Goal: Transaction & Acquisition: Book appointment/travel/reservation

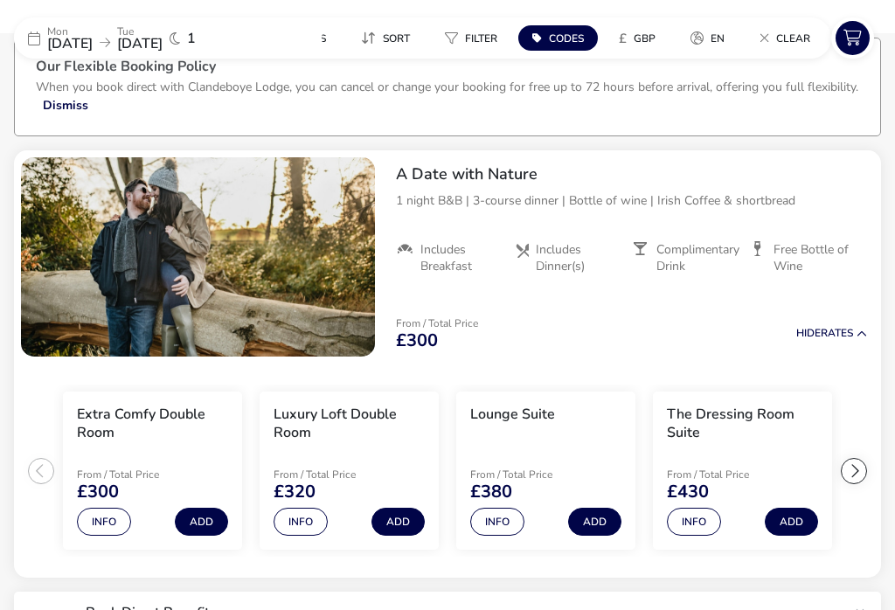
scroll to position [108, 0]
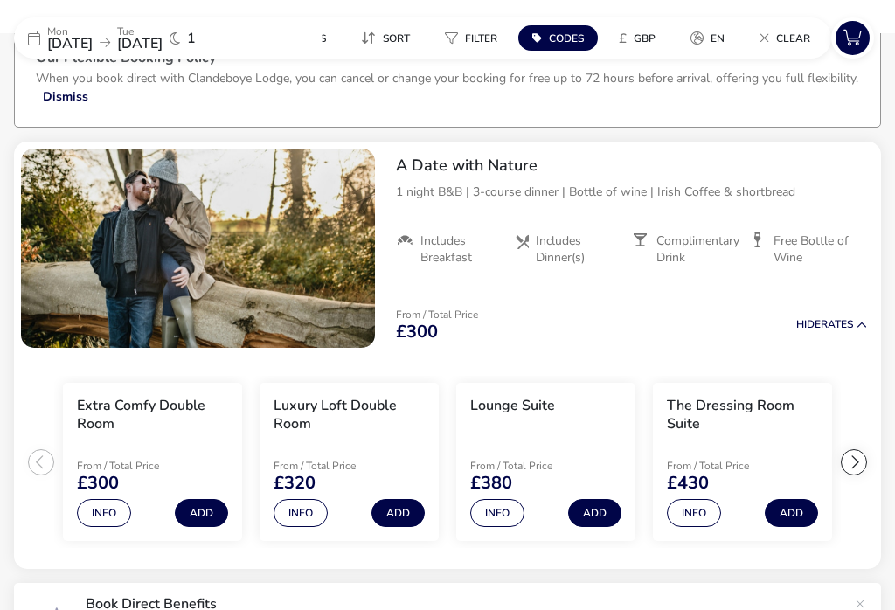
click at [93, 43] on span "[DATE]" at bounding box center [69, 43] width 45 height 19
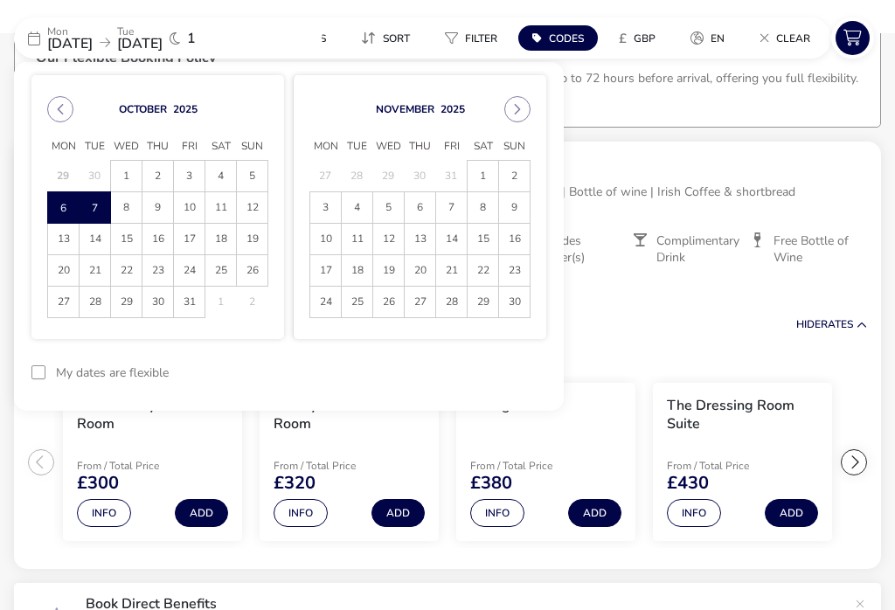
click at [255, 170] on span "5" at bounding box center [252, 176] width 31 height 31
click at [65, 206] on span "6" at bounding box center [63, 208] width 29 height 31
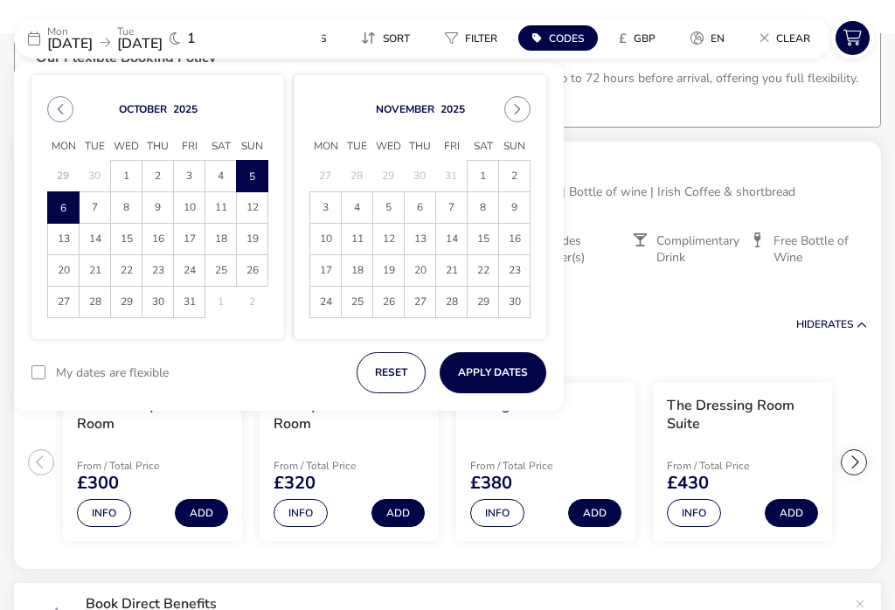
click at [498, 374] on button "Apply Dates" at bounding box center [493, 372] width 107 height 41
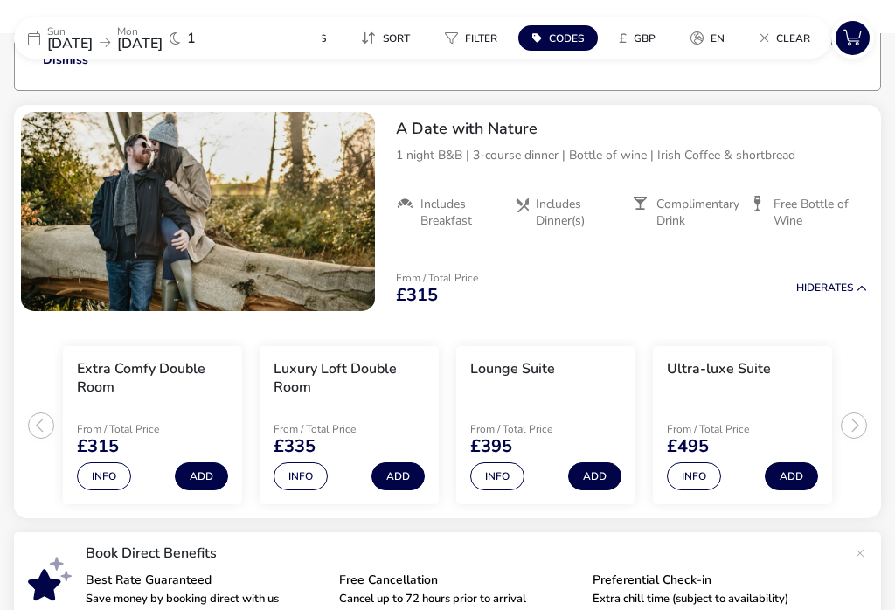
scroll to position [155, 0]
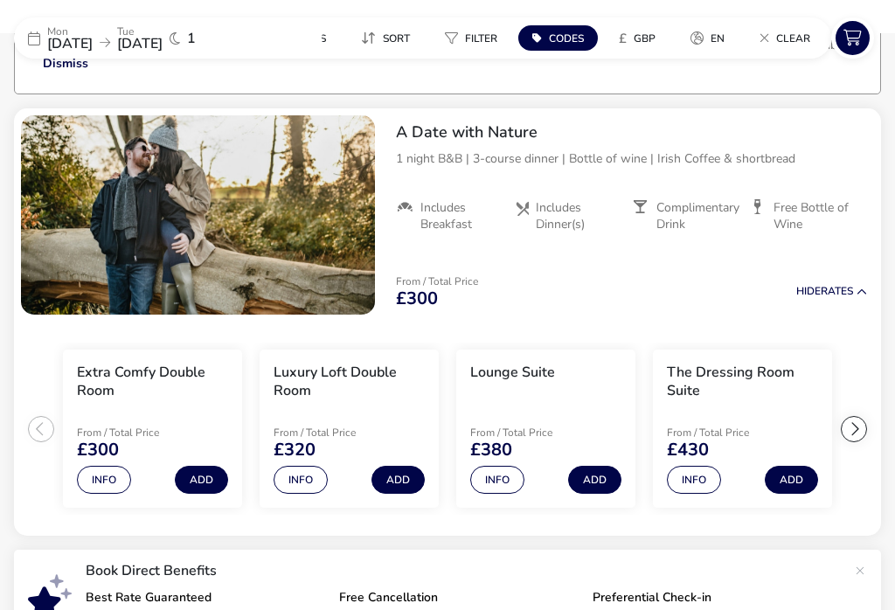
scroll to position [154, 0]
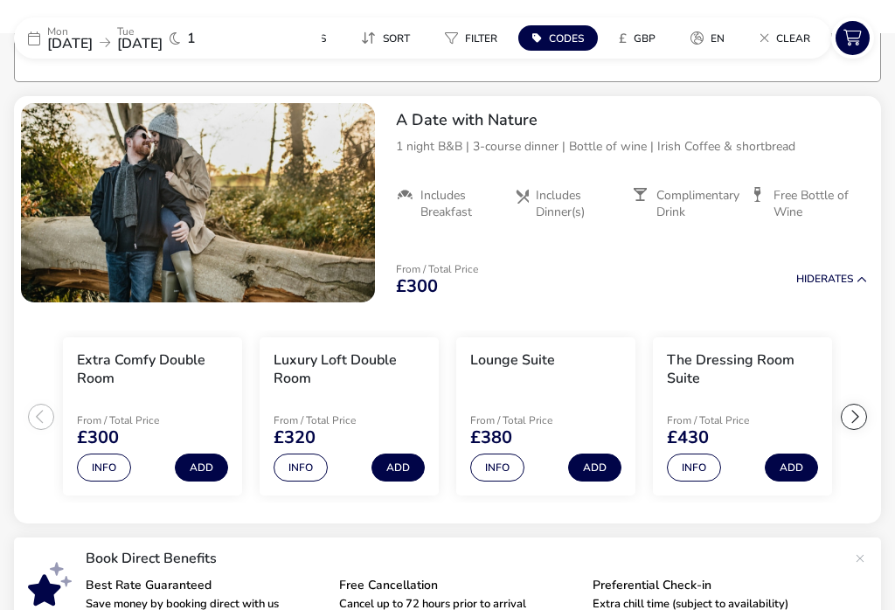
click at [78, 41] on span "[DATE]" at bounding box center [69, 43] width 45 height 19
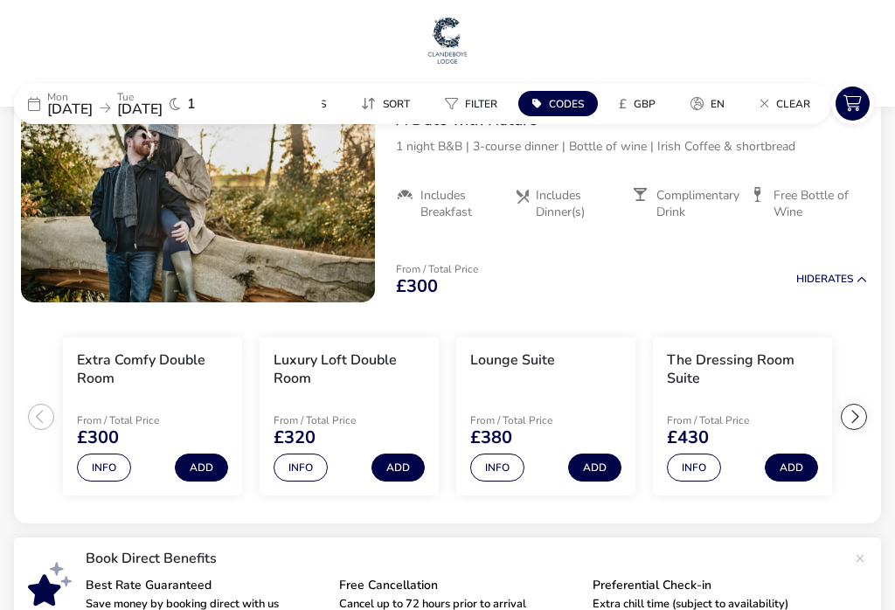
scroll to position [0, 0]
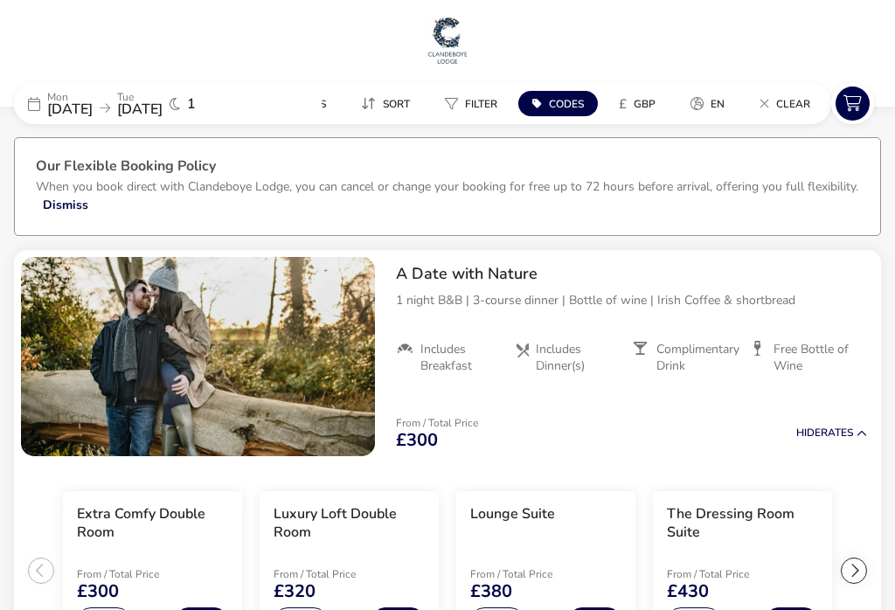
click at [112, 122] on div "[DATE] [DATE] 1" at bounding box center [145, 103] width 262 height 41
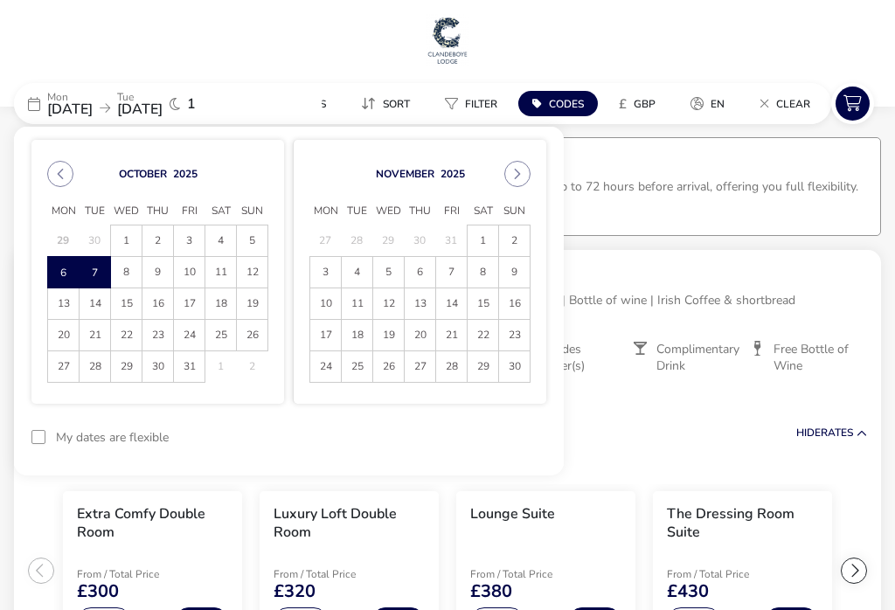
click at [259, 237] on span "5" at bounding box center [252, 241] width 31 height 31
click at [70, 274] on span "6" at bounding box center [63, 272] width 31 height 31
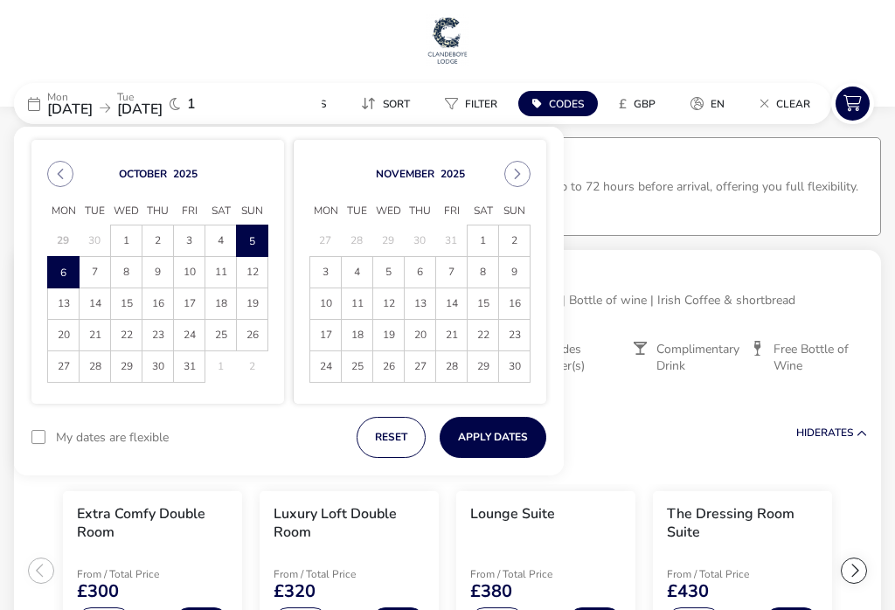
click at [509, 438] on button "Apply Dates" at bounding box center [493, 437] width 107 height 41
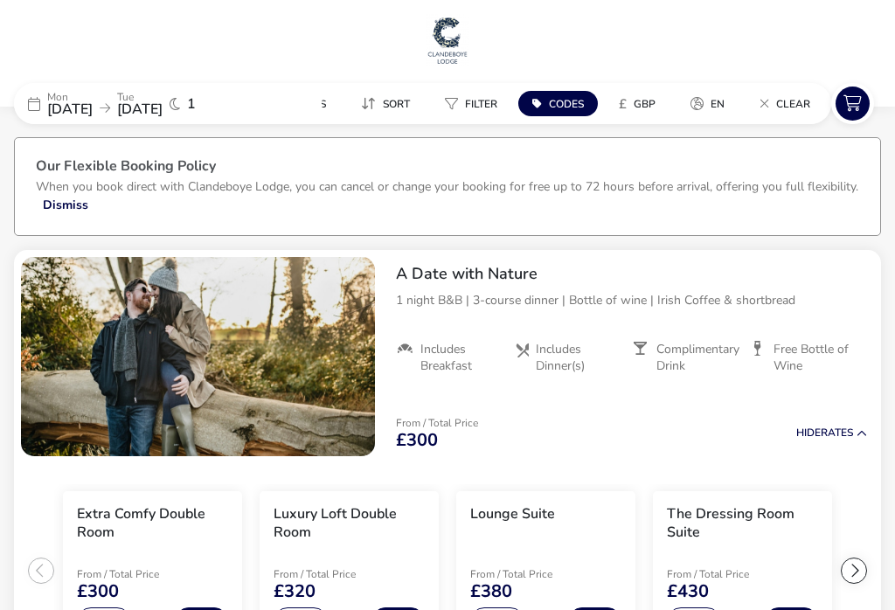
click at [93, 112] on span "[DATE]" at bounding box center [69, 109] width 45 height 19
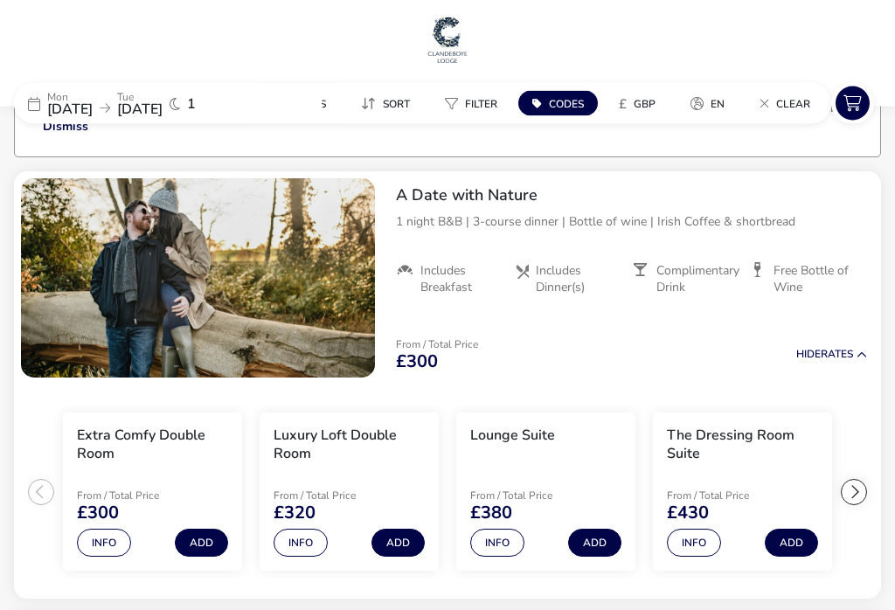
scroll to position [84, 0]
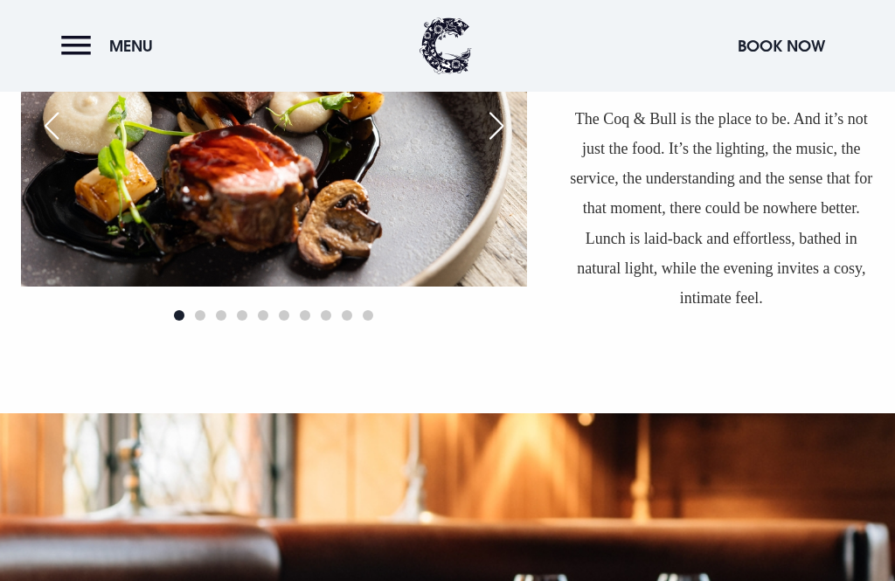
scroll to position [1315, 0]
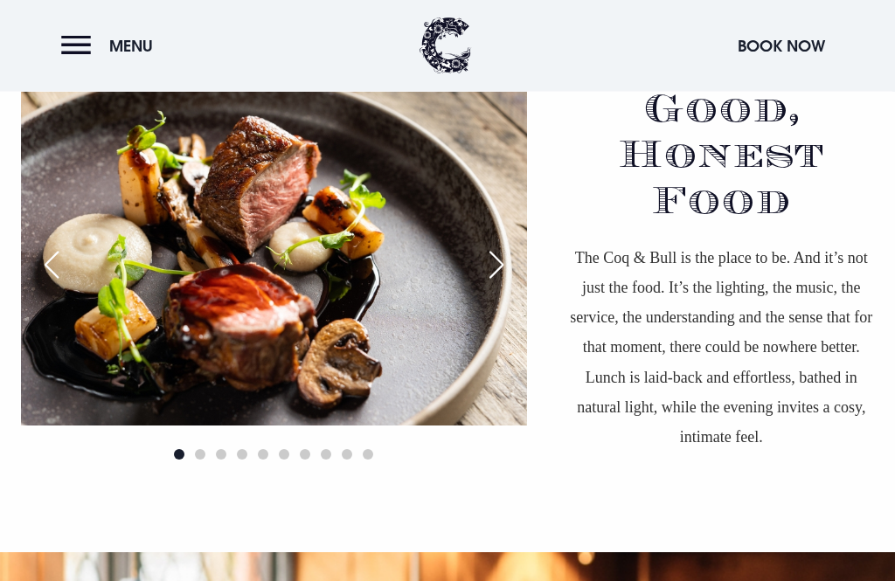
click at [500, 285] on div "Next slide" at bounding box center [497, 266] width 44 height 38
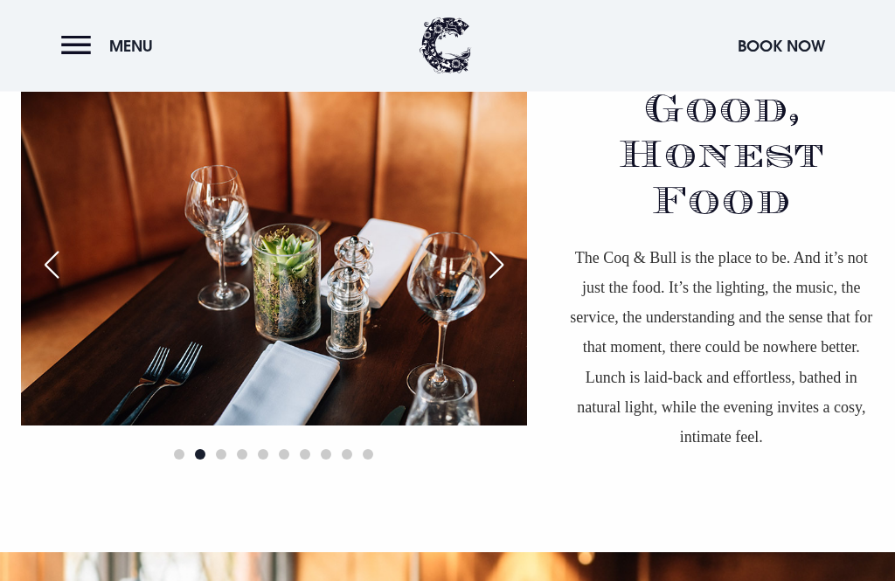
scroll to position [1145, 0]
click at [498, 284] on div "Next slide" at bounding box center [497, 265] width 44 height 38
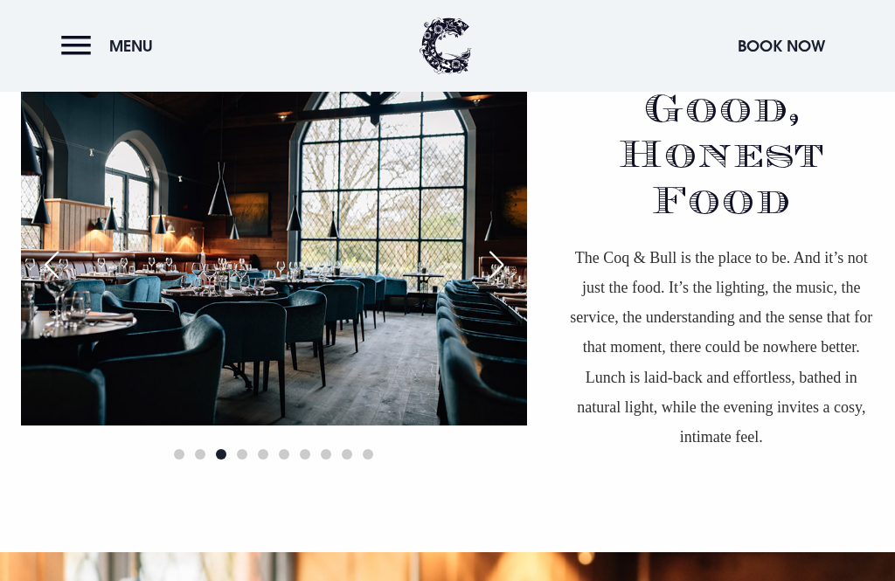
click at [496, 284] on div "Next slide" at bounding box center [497, 265] width 44 height 38
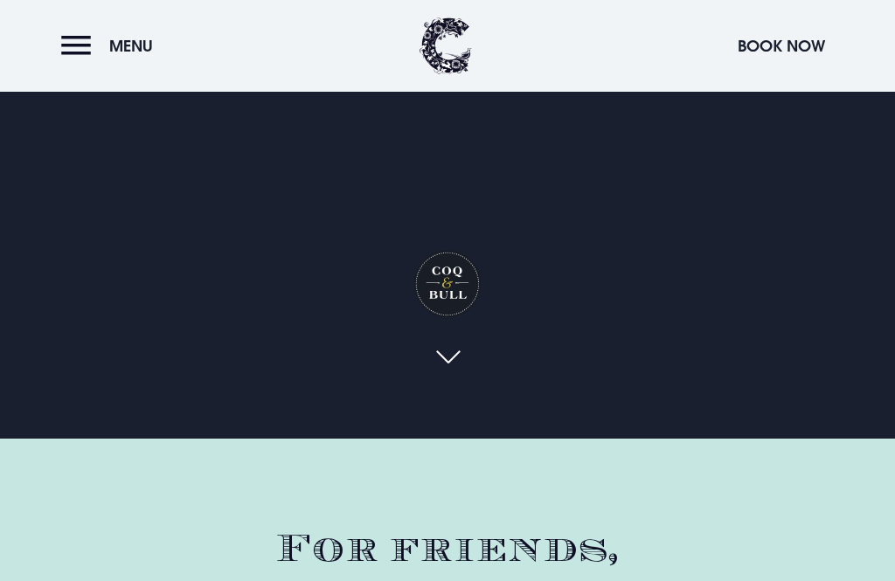
scroll to position [123, 0]
